Goal: Task Accomplishment & Management: Use online tool/utility

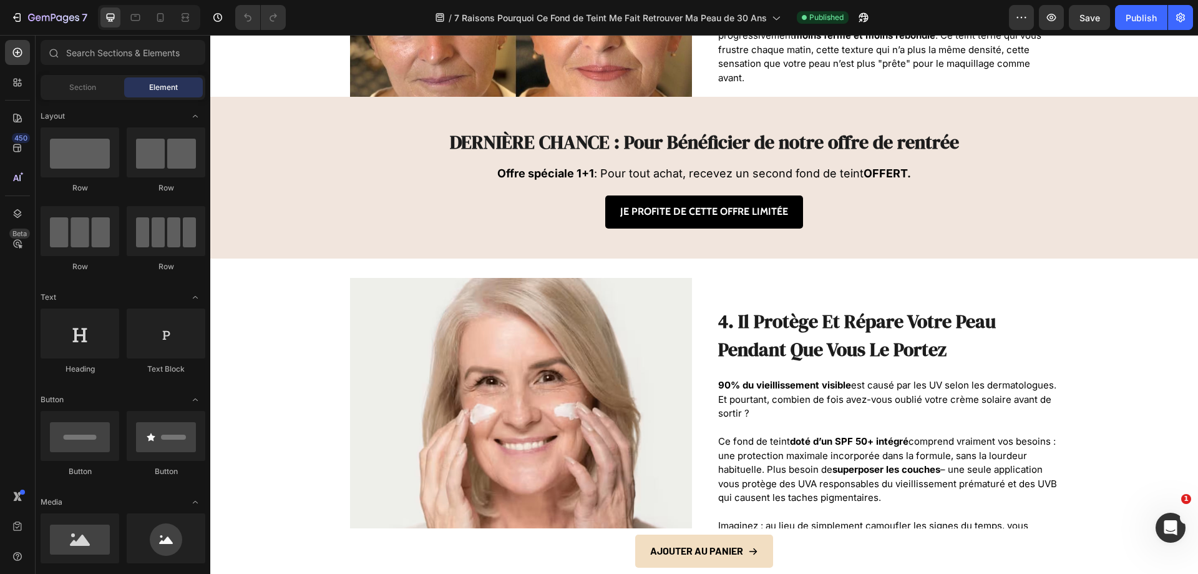
scroll to position [1373, 0]
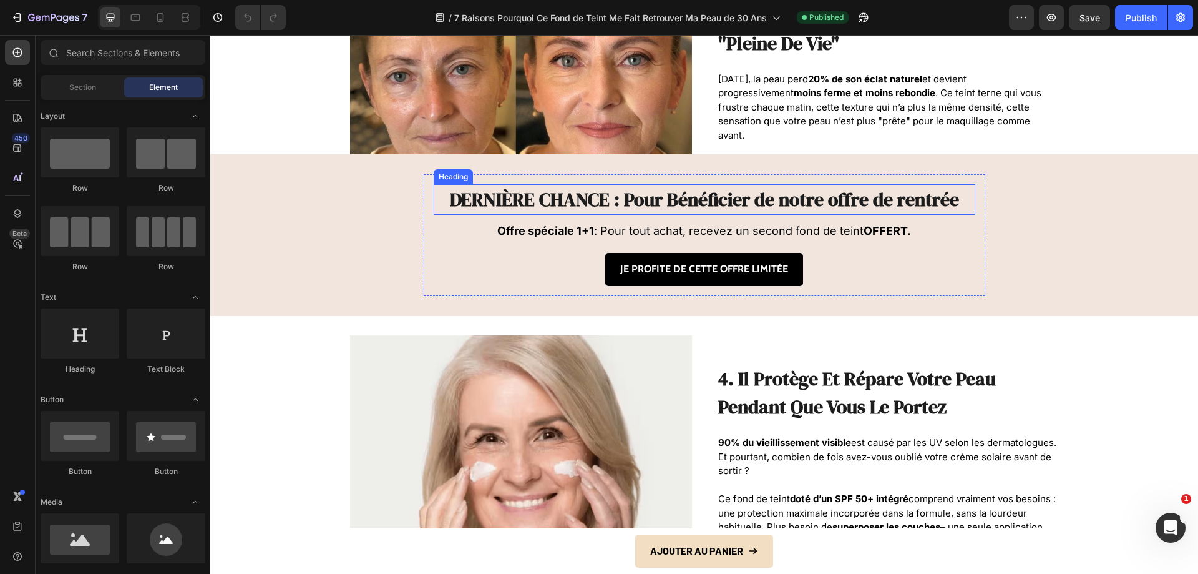
click at [801, 203] on h2 "DERNIÈRE CHANCE : Pour Bénéficier de notre offre de rentrée" at bounding box center [705, 199] width 542 height 31
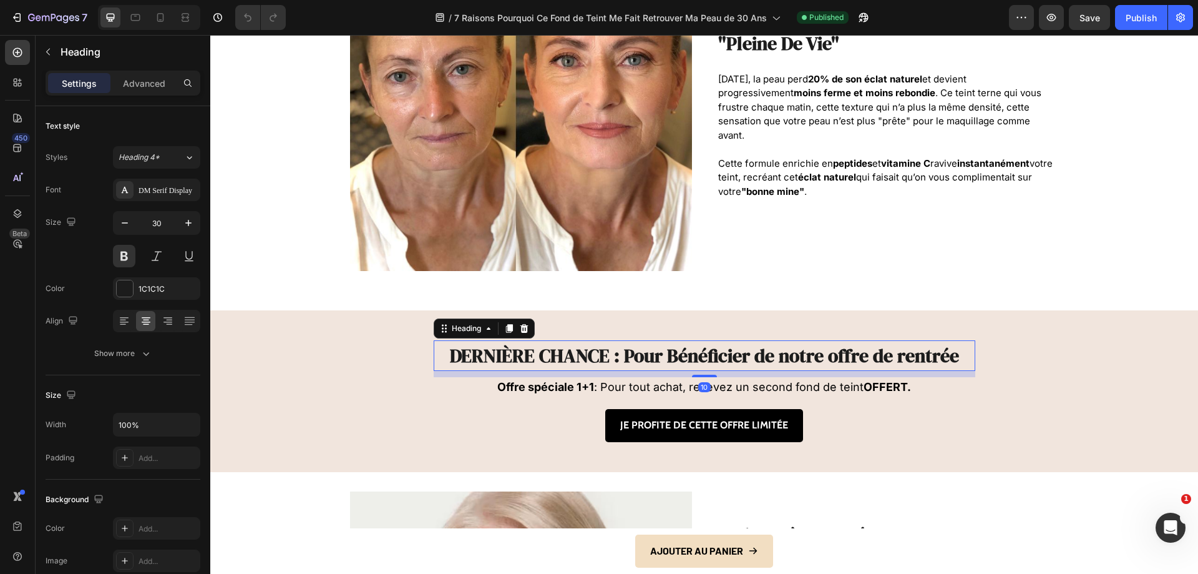
click at [845, 365] on h2 "DERNIÈRE CHANCE : Pour Bénéficier de notre offre de rentrée" at bounding box center [705, 355] width 542 height 31
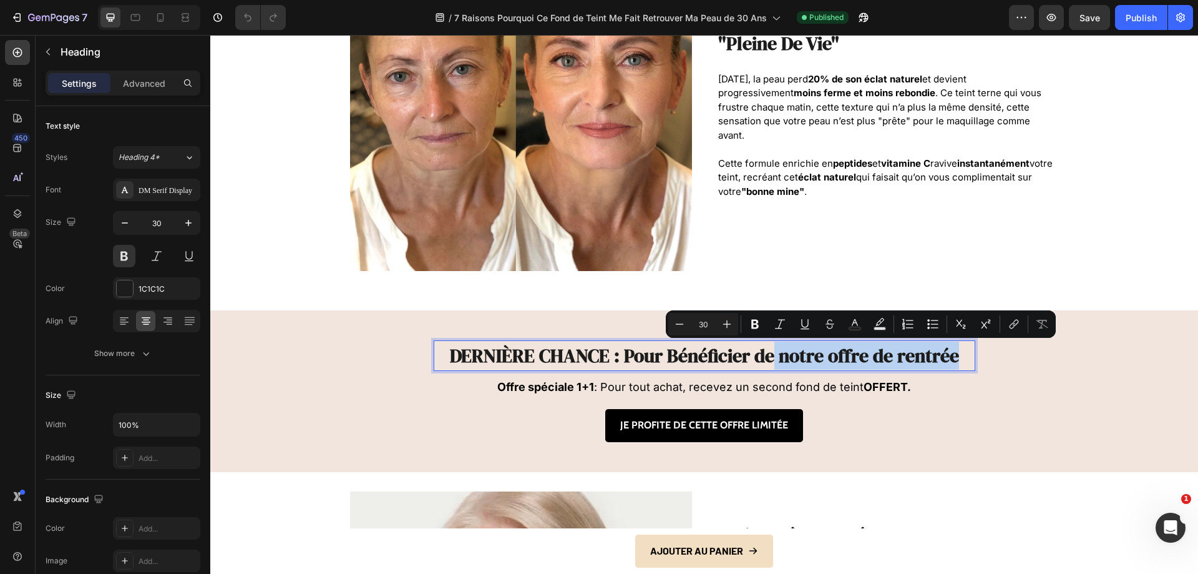
drag, startPoint x: 777, startPoint y: 360, endPoint x: 959, endPoint y: 361, distance: 182.9
click at [959, 361] on p "DERNIÈRE CHANCE : Pour Bénéficier de notre offre de rentrée" at bounding box center [704, 355] width 539 height 28
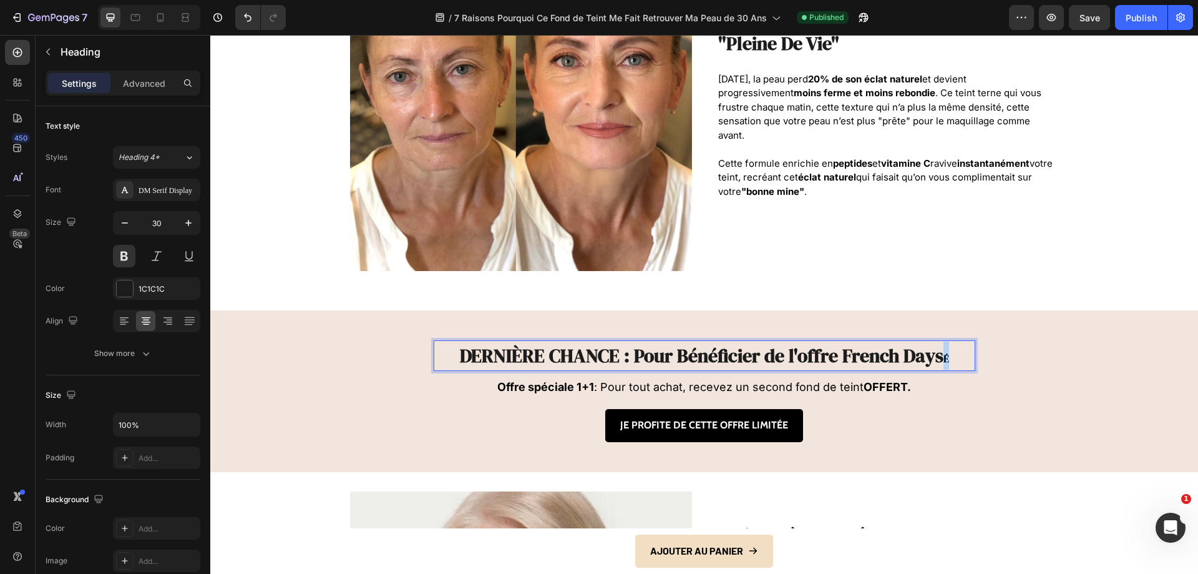
drag, startPoint x: 933, startPoint y: 358, endPoint x: 949, endPoint y: 364, distance: 17.4
click at [950, 365] on p "DERNIÈRE CHANCE : Pour Bénéficier de l'offre French Days É" at bounding box center [704, 355] width 539 height 28
click at [562, 381] on strong "Offre spéciale 1+1" at bounding box center [545, 386] width 97 height 13
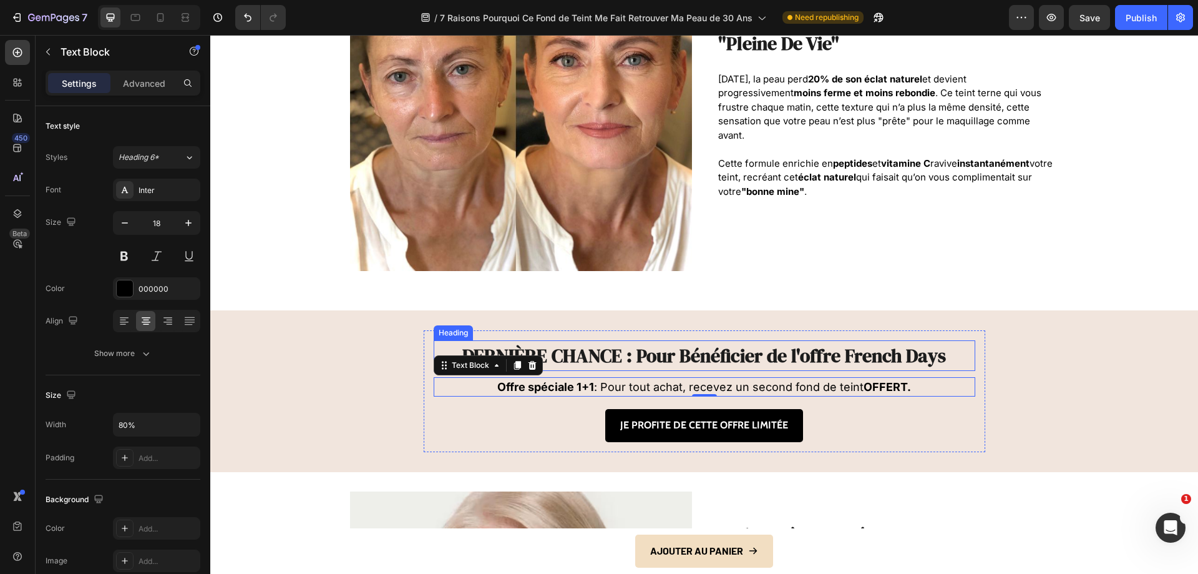
click at [805, 359] on p "DERNIÈRE CHANCE : Pour Bénéficier de l'offre French Days" at bounding box center [704, 355] width 539 height 28
click at [803, 355] on p "DERNIÈRE CHANCE : Pour Bénéficier de l'offre French Days" at bounding box center [704, 355] width 539 height 28
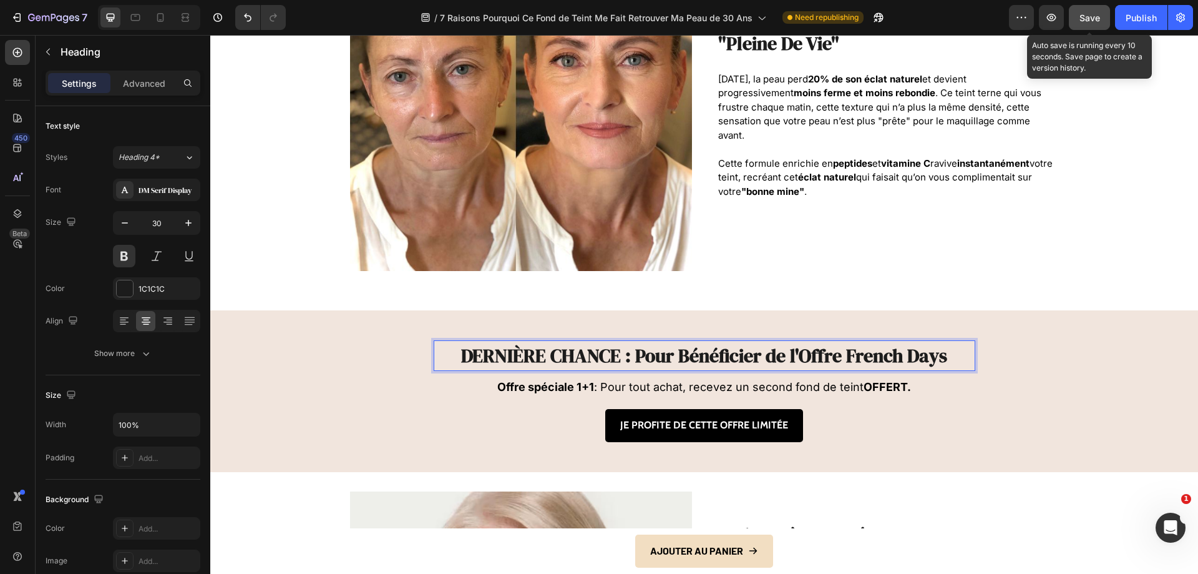
click at [1089, 12] on span "Save" at bounding box center [1090, 17] width 21 height 11
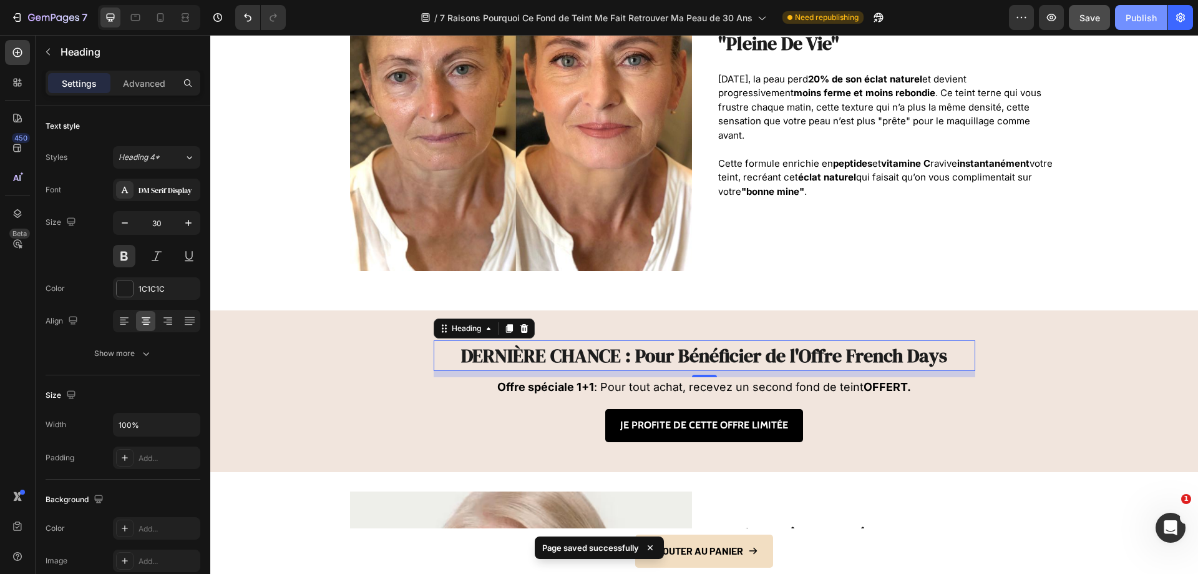
click at [1125, 26] on button "Publish" at bounding box center [1141, 17] width 52 height 25
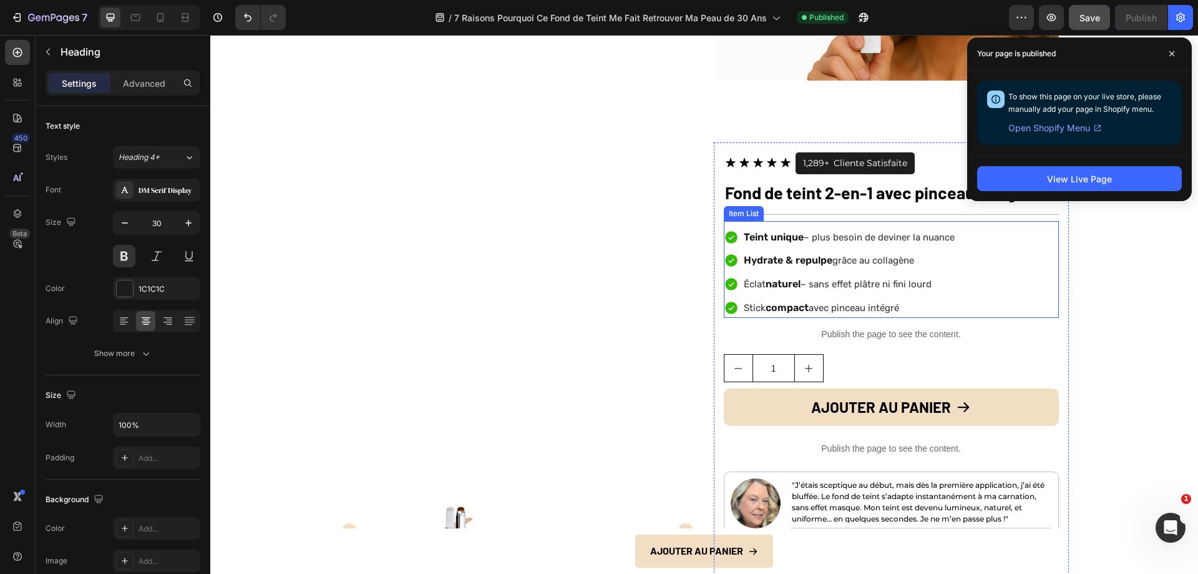
scroll to position [3933, 0]
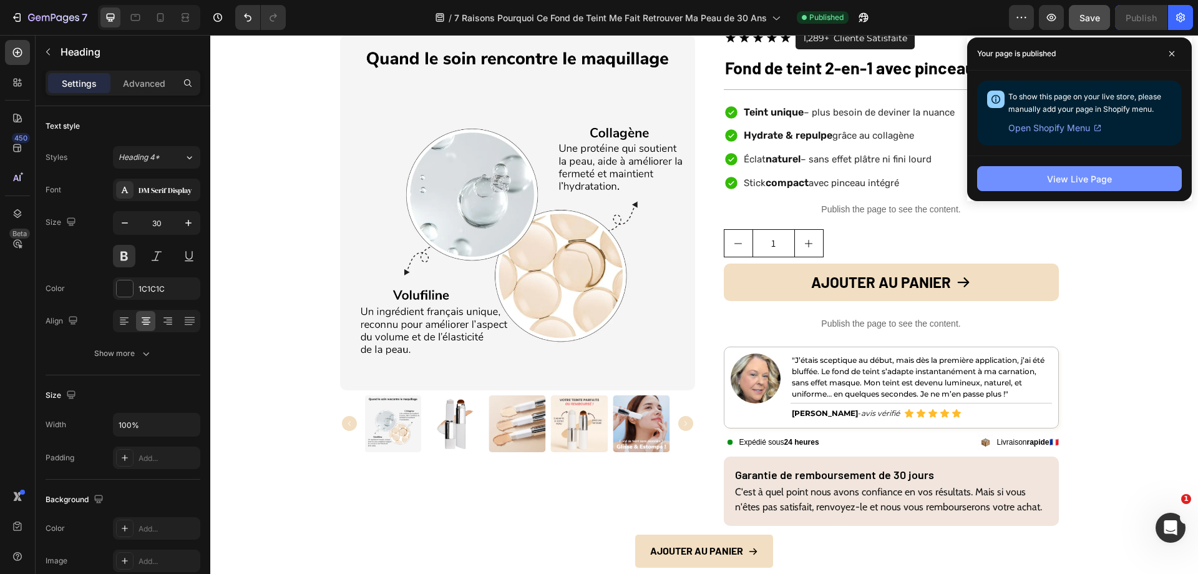
click at [1067, 176] on div "View Live Page" at bounding box center [1079, 178] width 65 height 13
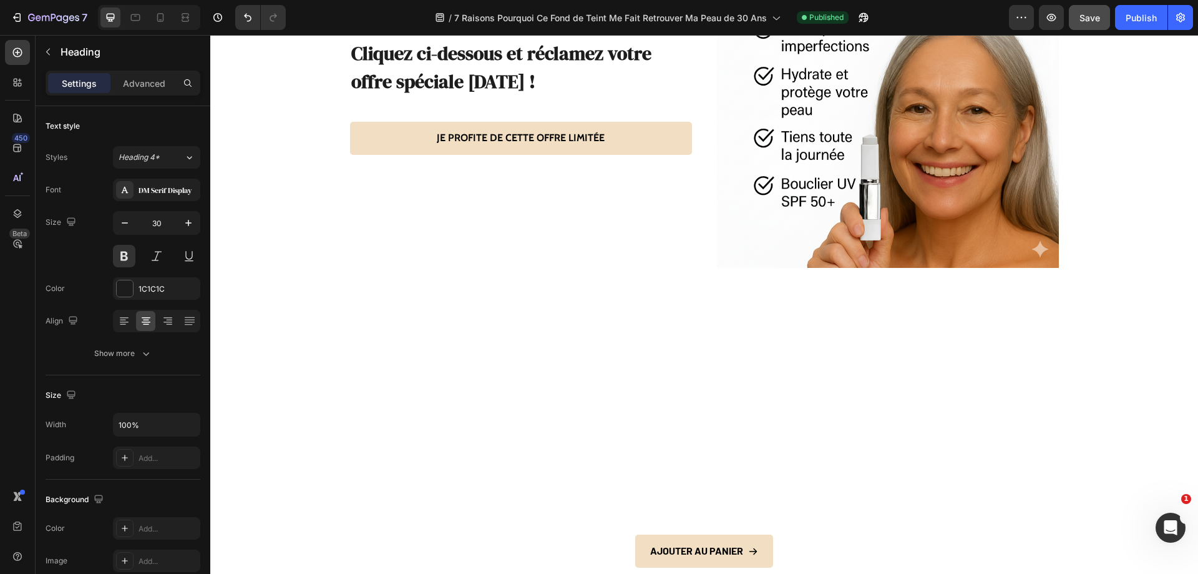
scroll to position [3308, 0]
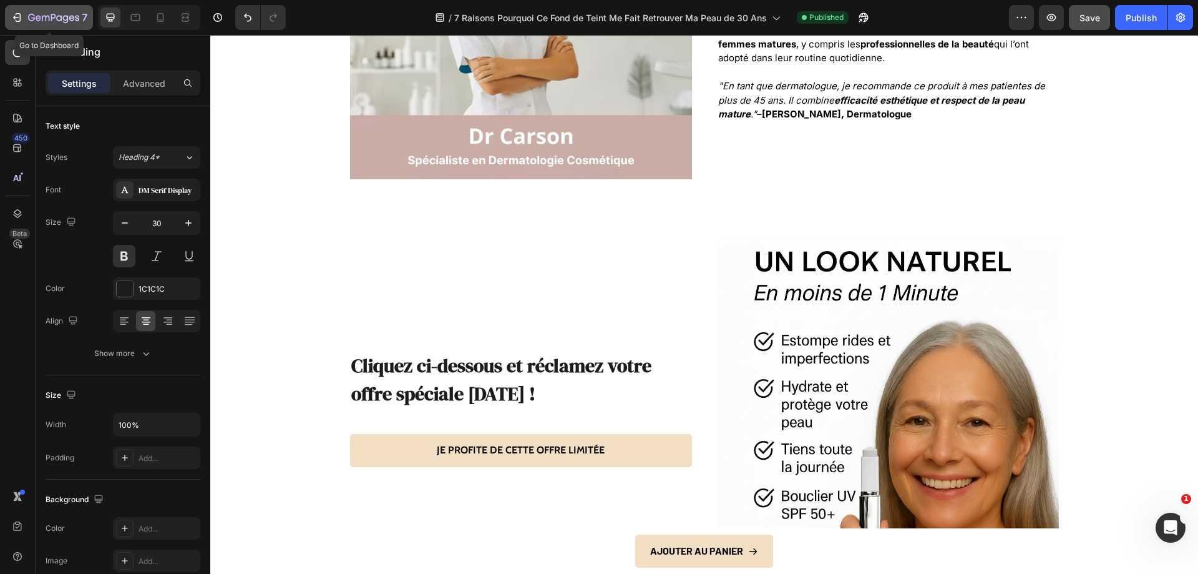
click at [22, 14] on icon "button" at bounding box center [17, 17] width 12 height 12
